Goal: Register for event/course

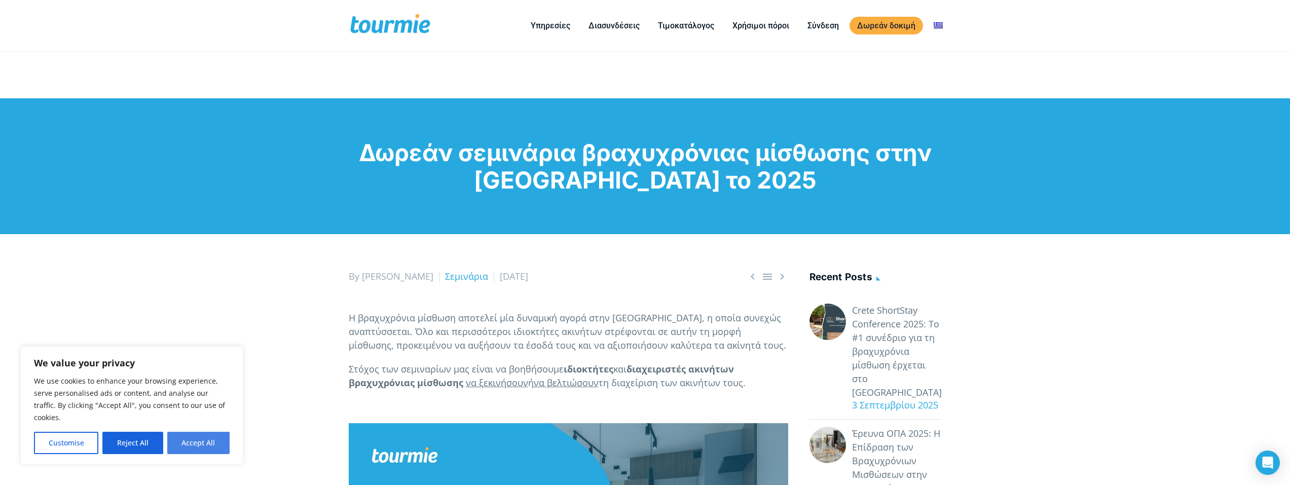
click at [198, 447] on button "Accept All" at bounding box center [198, 443] width 62 height 22
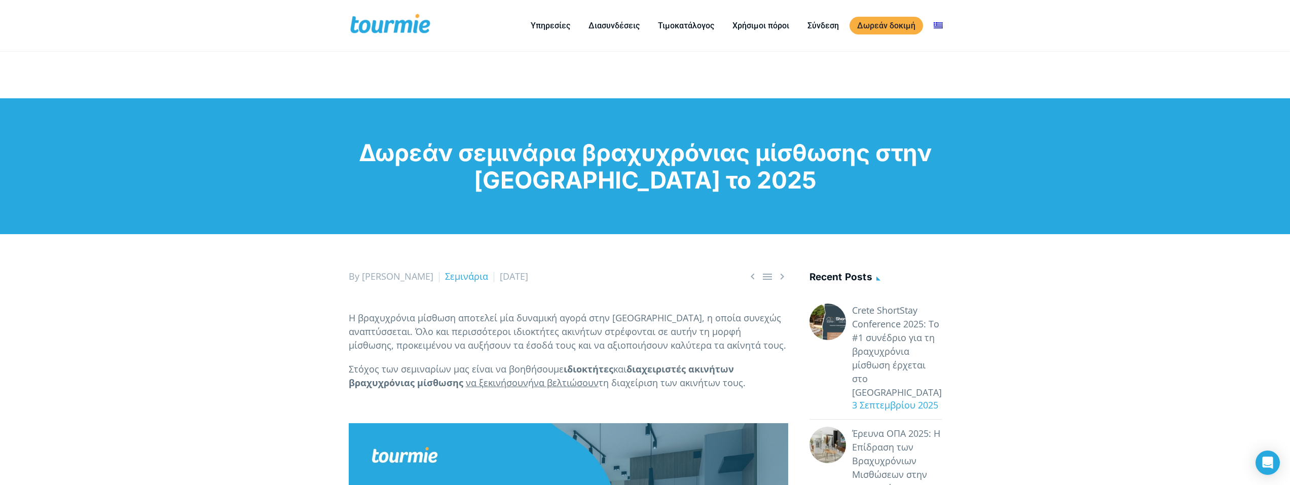
checkbox input "true"
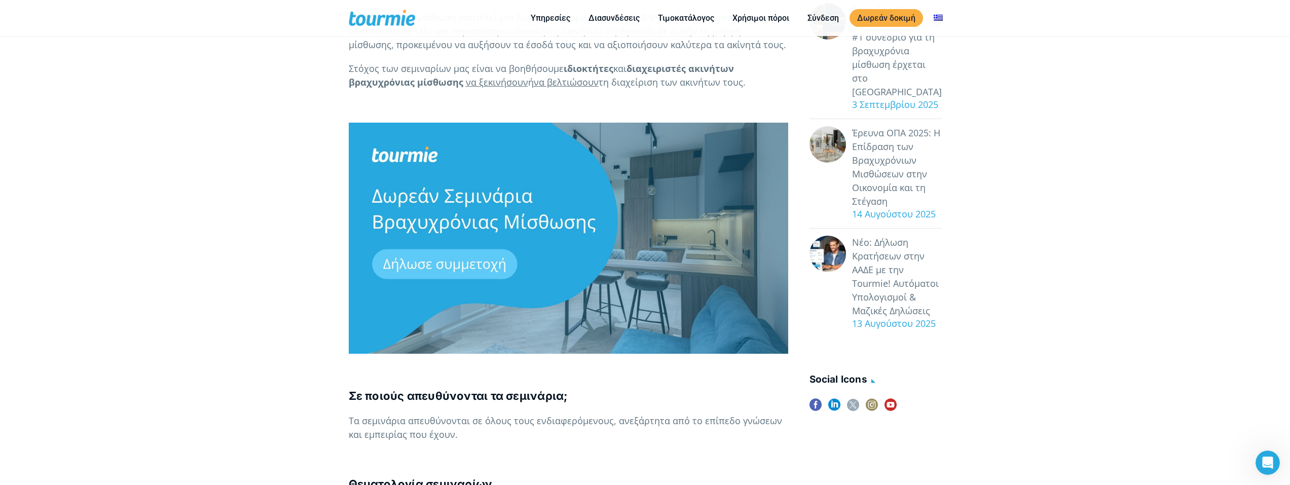
scroll to position [298, 0]
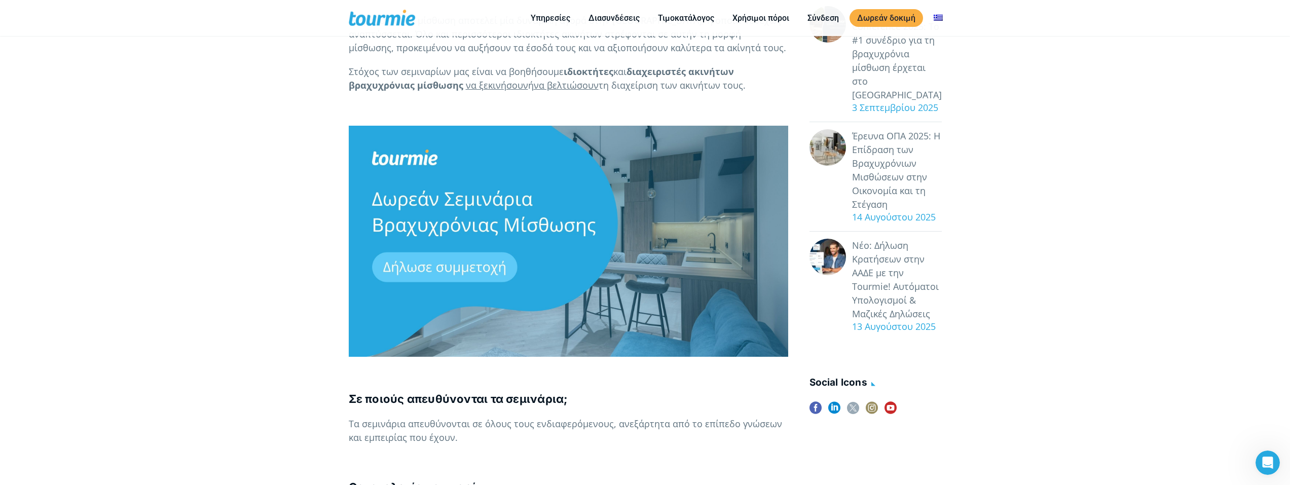
click at [441, 266] on p at bounding box center [568, 241] width 439 height 231
click at [499, 241] on link at bounding box center [568, 240] width 439 height 12
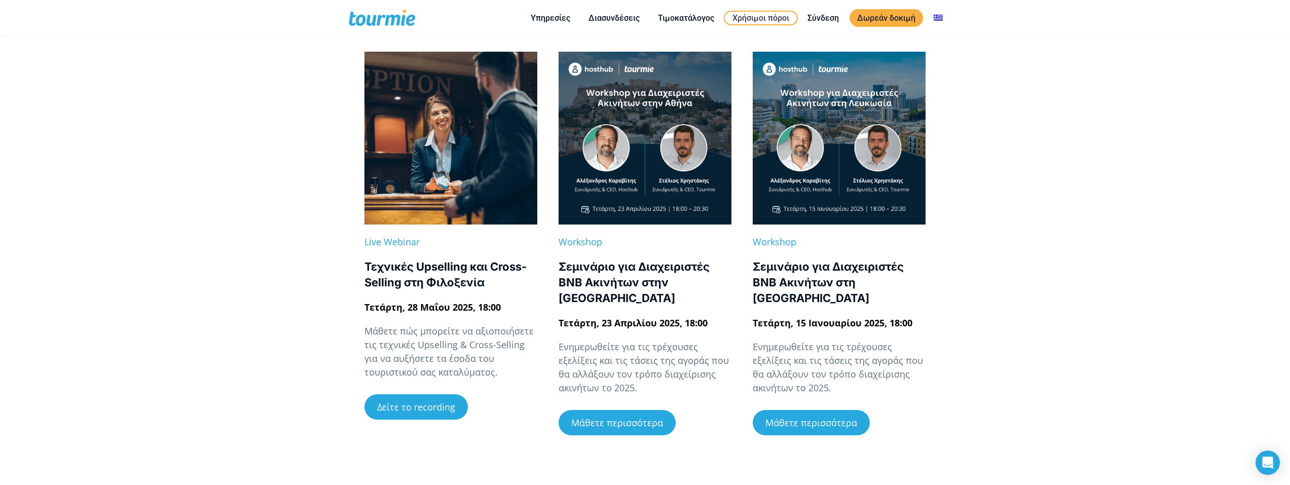
scroll to position [204, 0]
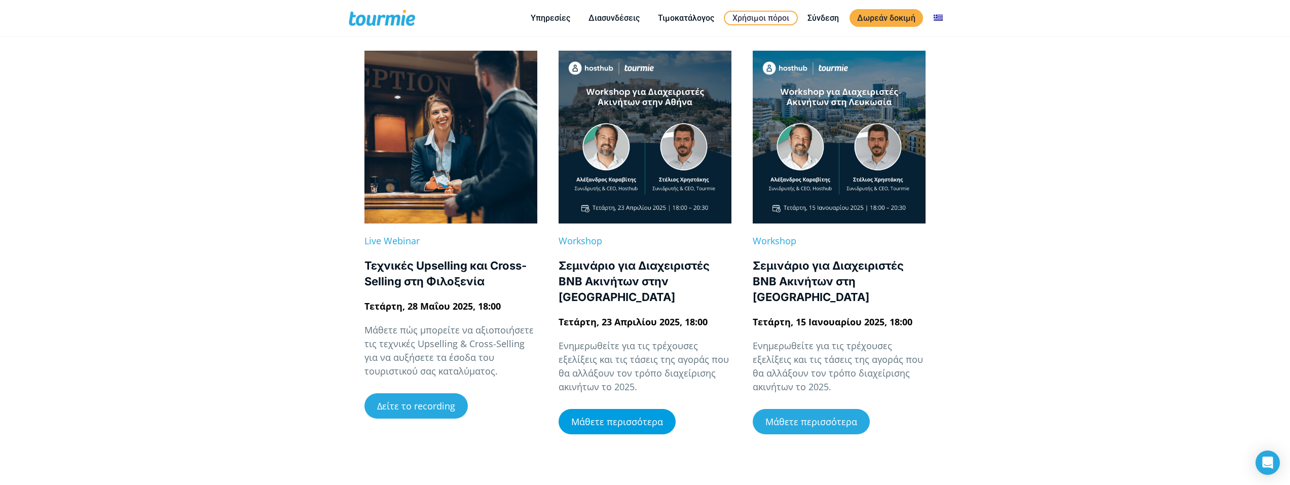
click at [612, 417] on span "Μάθετε περισσότερα" at bounding box center [617, 421] width 92 height 9
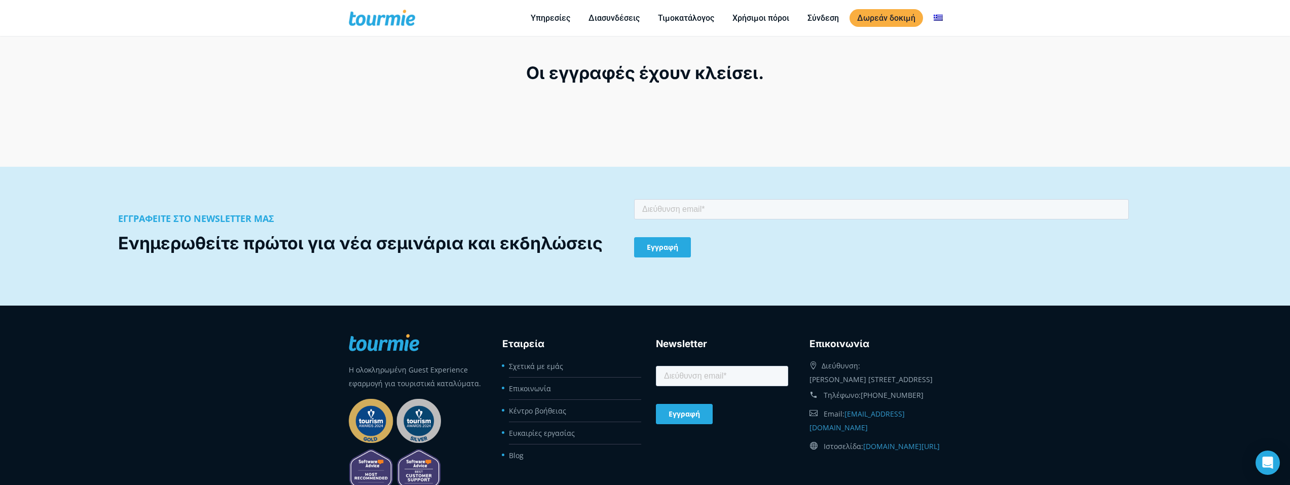
scroll to position [863, 0]
